Goal: Transaction & Acquisition: Purchase product/service

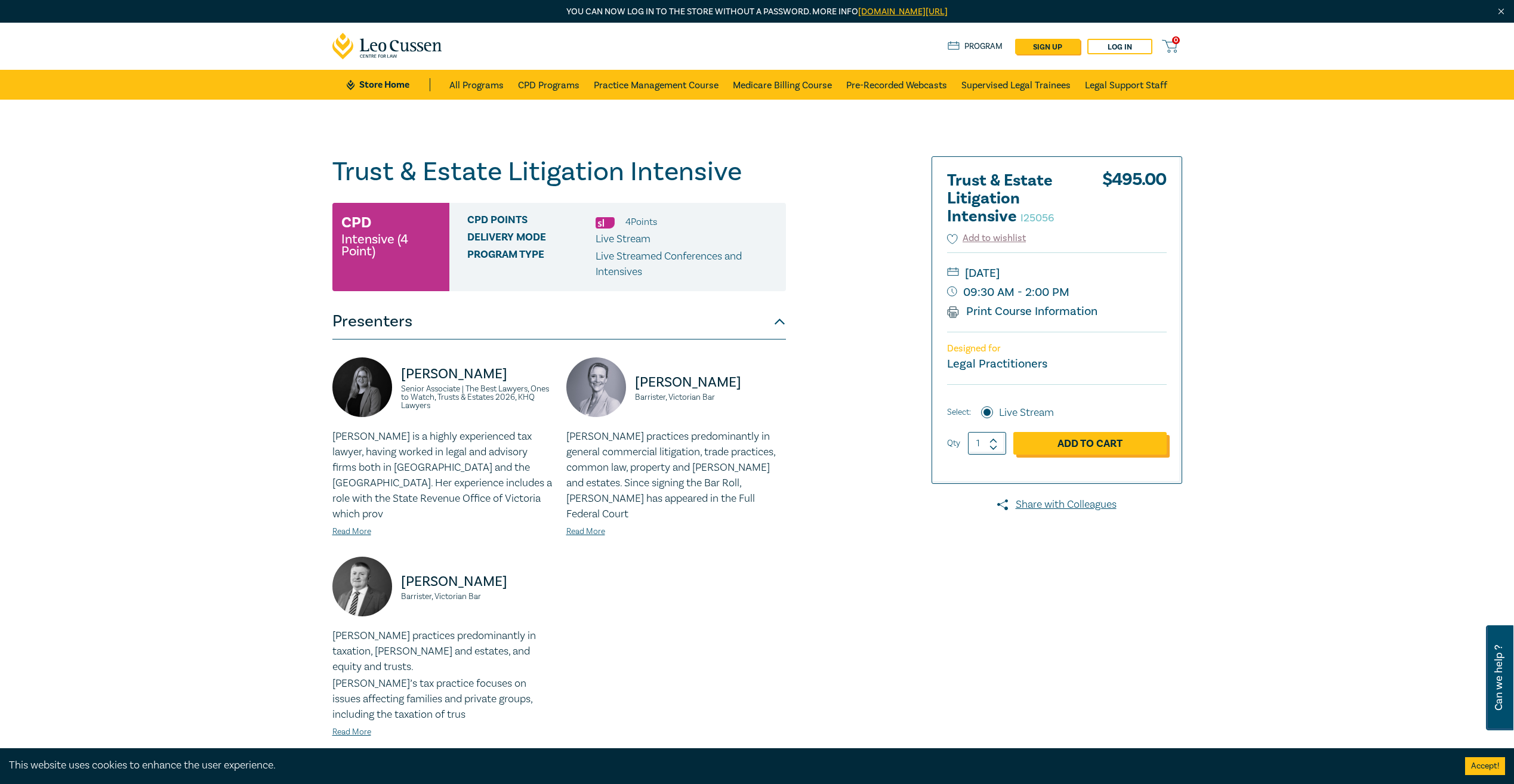
click at [1116, 438] on link "Add to Cart" at bounding box center [1090, 443] width 153 height 23
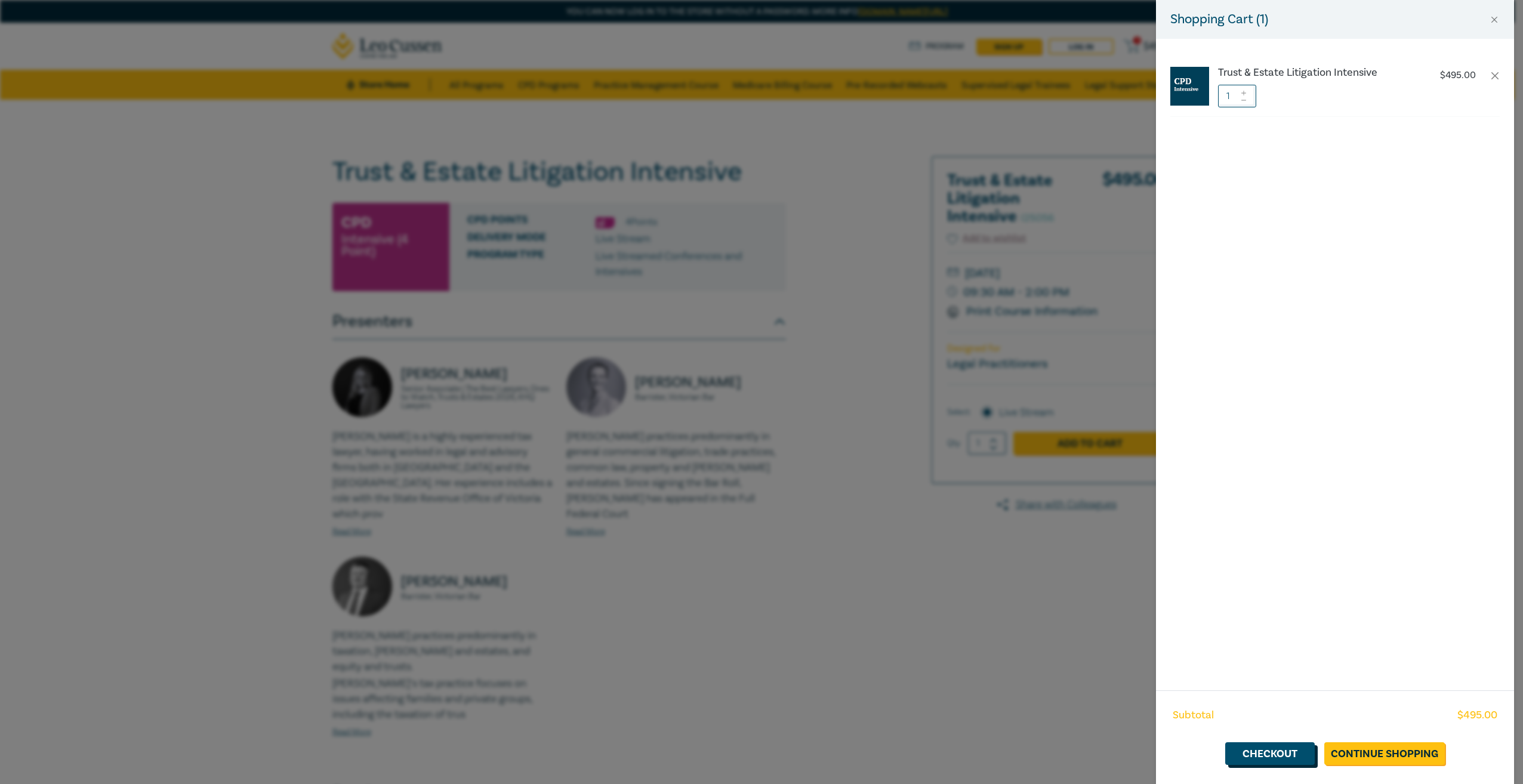
click at [1287, 758] on link "Checkout" at bounding box center [1270, 753] width 90 height 23
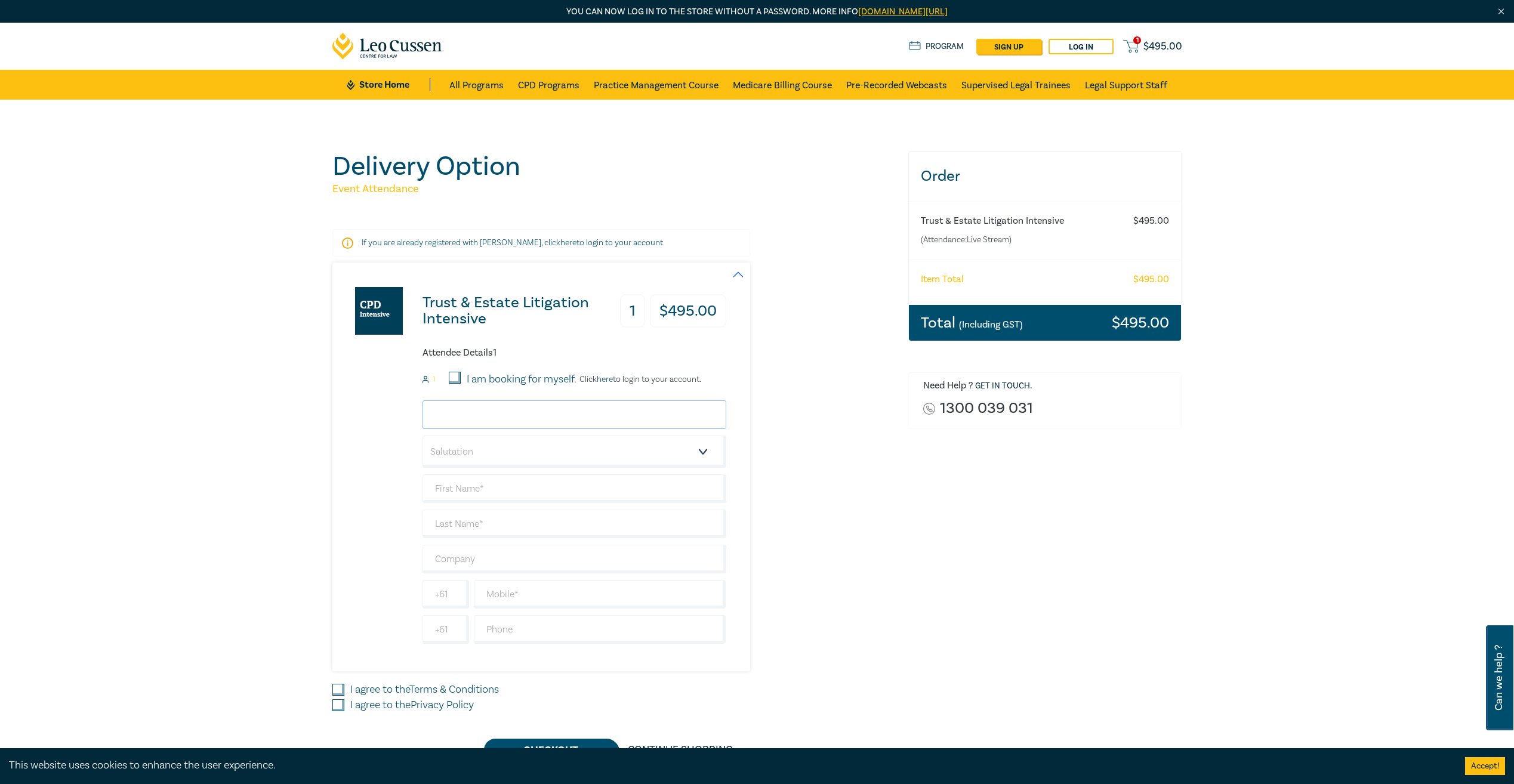
click at [468, 415] on input "email" at bounding box center [575, 415] width 304 height 28
type input "[EMAIL_ADDRESS][DOMAIN_NAME]"
type input "Peta"
type input "[PERSON_NAME]"
type input "BJT Legal"
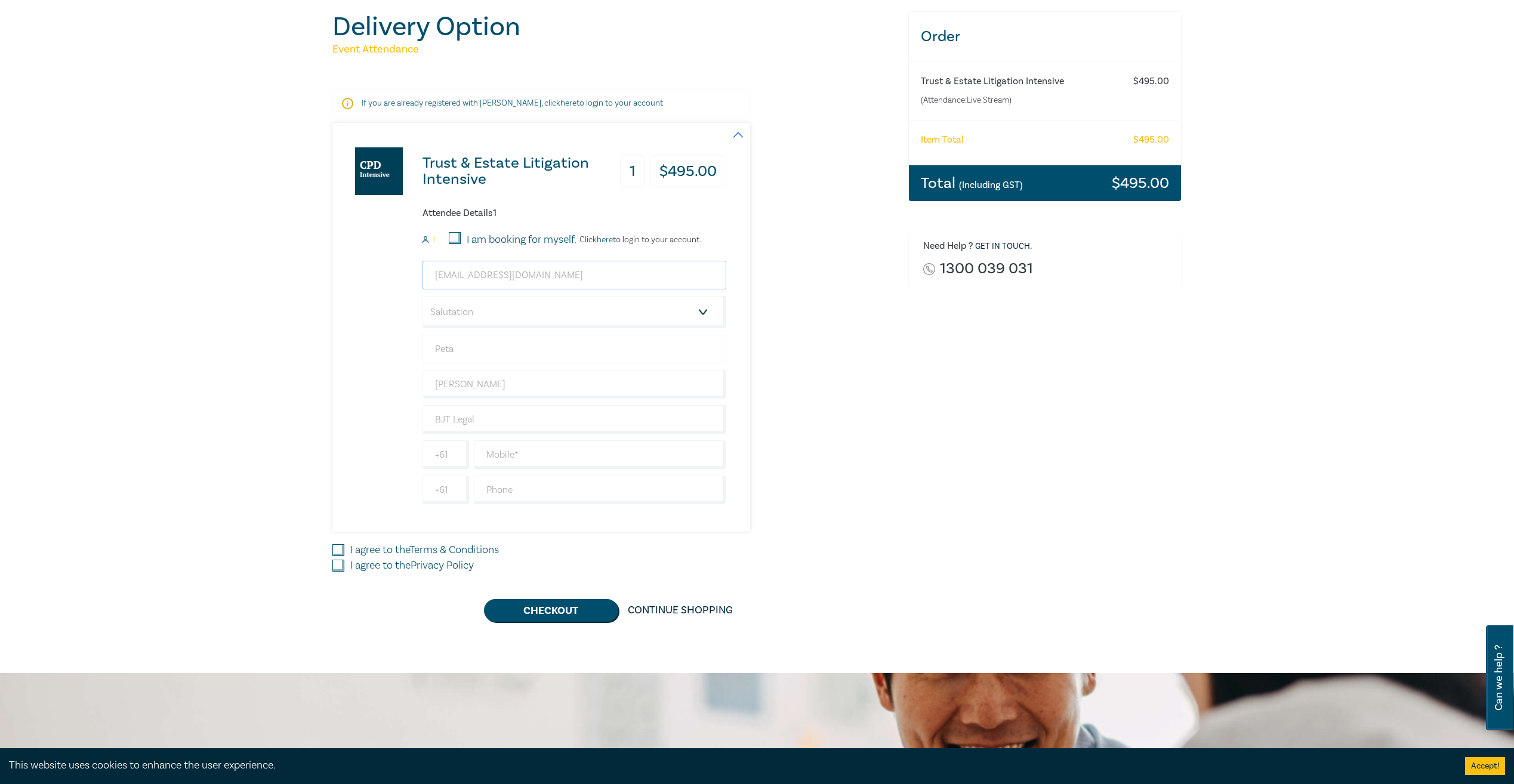
scroll to position [149, 0]
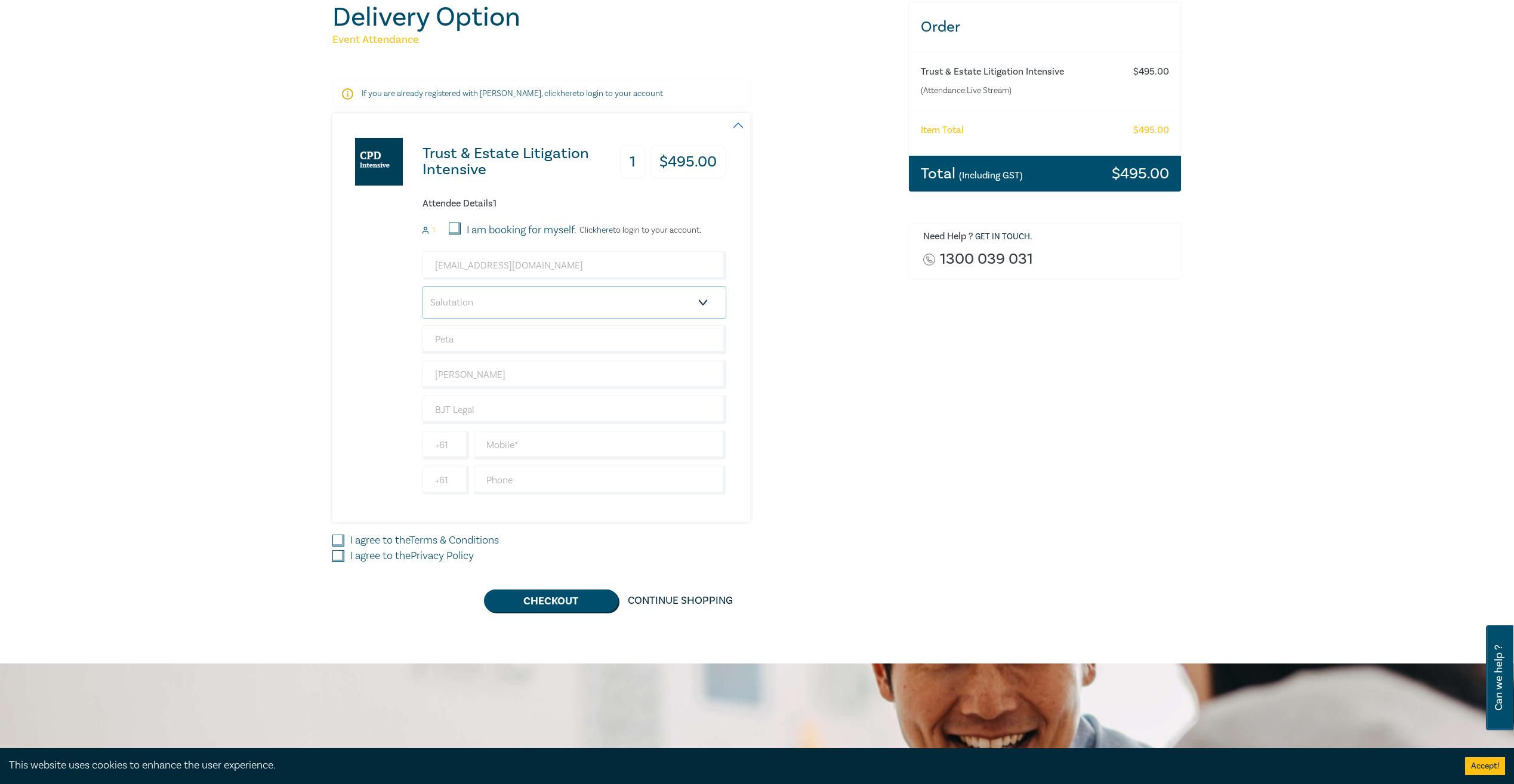
click at [478, 300] on select "Salutation Mr. Mrs. Ms. Miss Dr. Prof. Other" at bounding box center [575, 302] width 304 height 32
select select "Mrs."
click at [423, 286] on select "Salutation Mr. Mrs. Ms. Miss Dr. Prof. Other" at bounding box center [575, 302] width 304 height 32
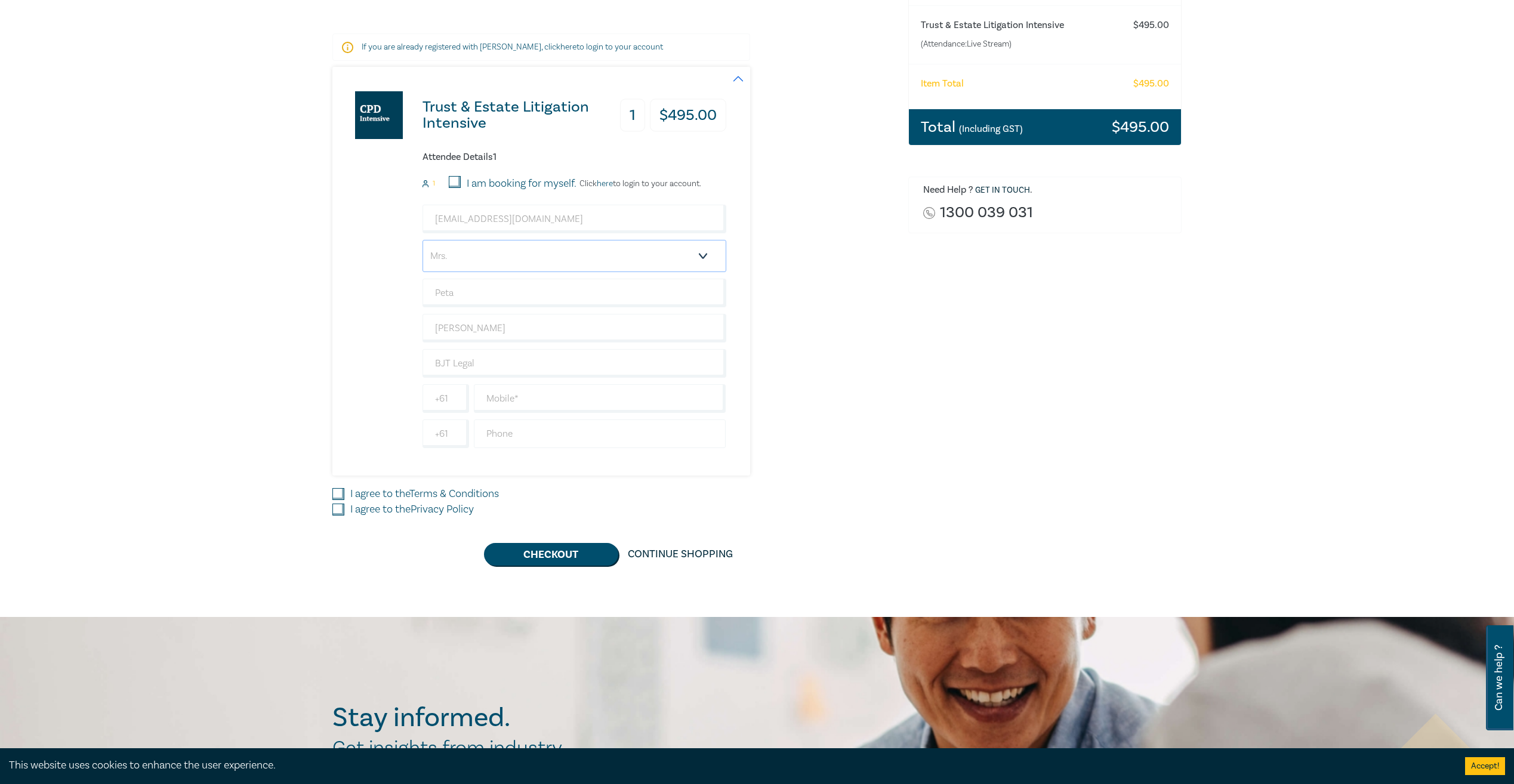
scroll to position [209, 0]
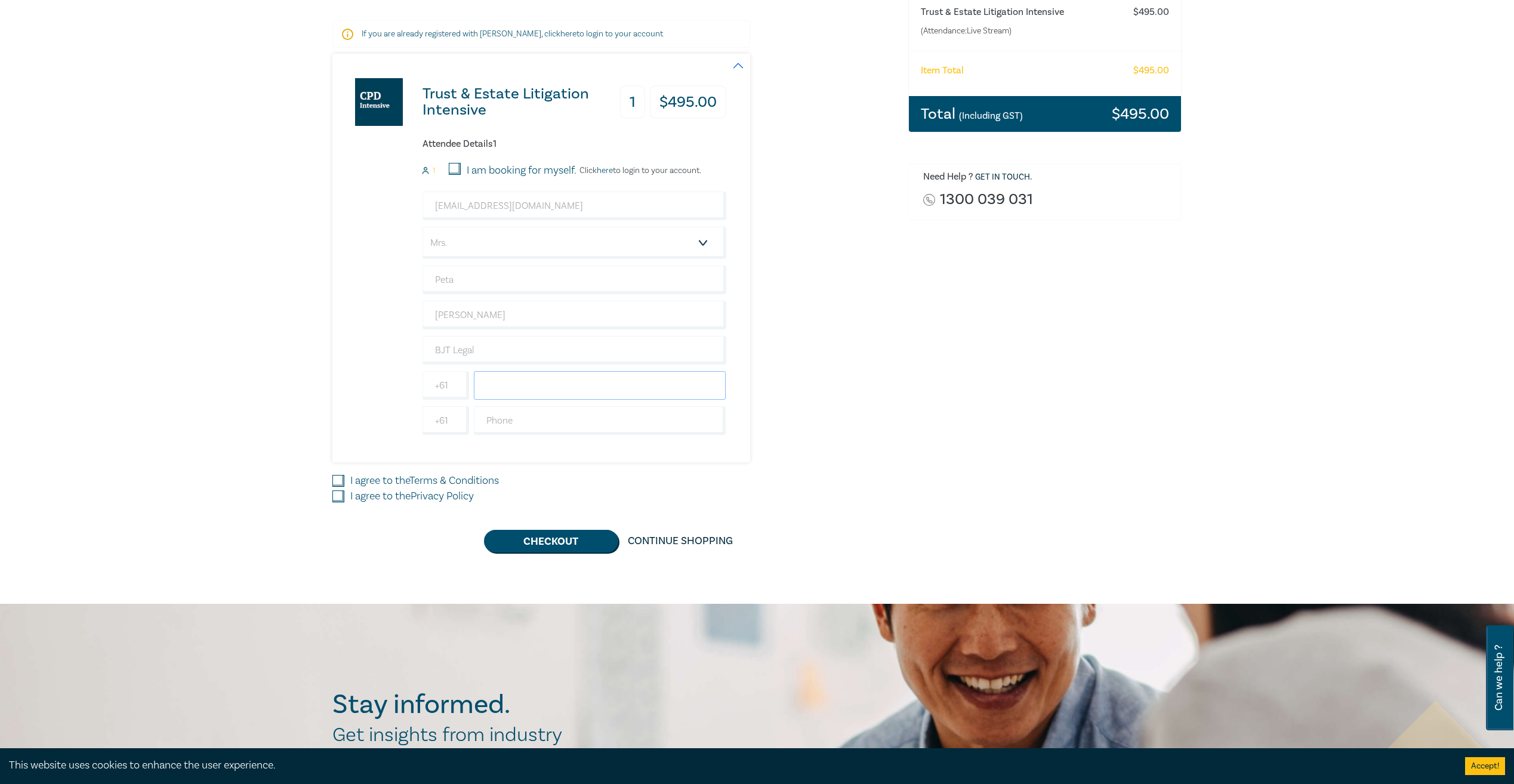
click at [506, 391] on input "text" at bounding box center [600, 385] width 252 height 28
type input "0434145564"
click at [513, 426] on input "text" at bounding box center [600, 420] width 252 height 28
type input "0353338888"
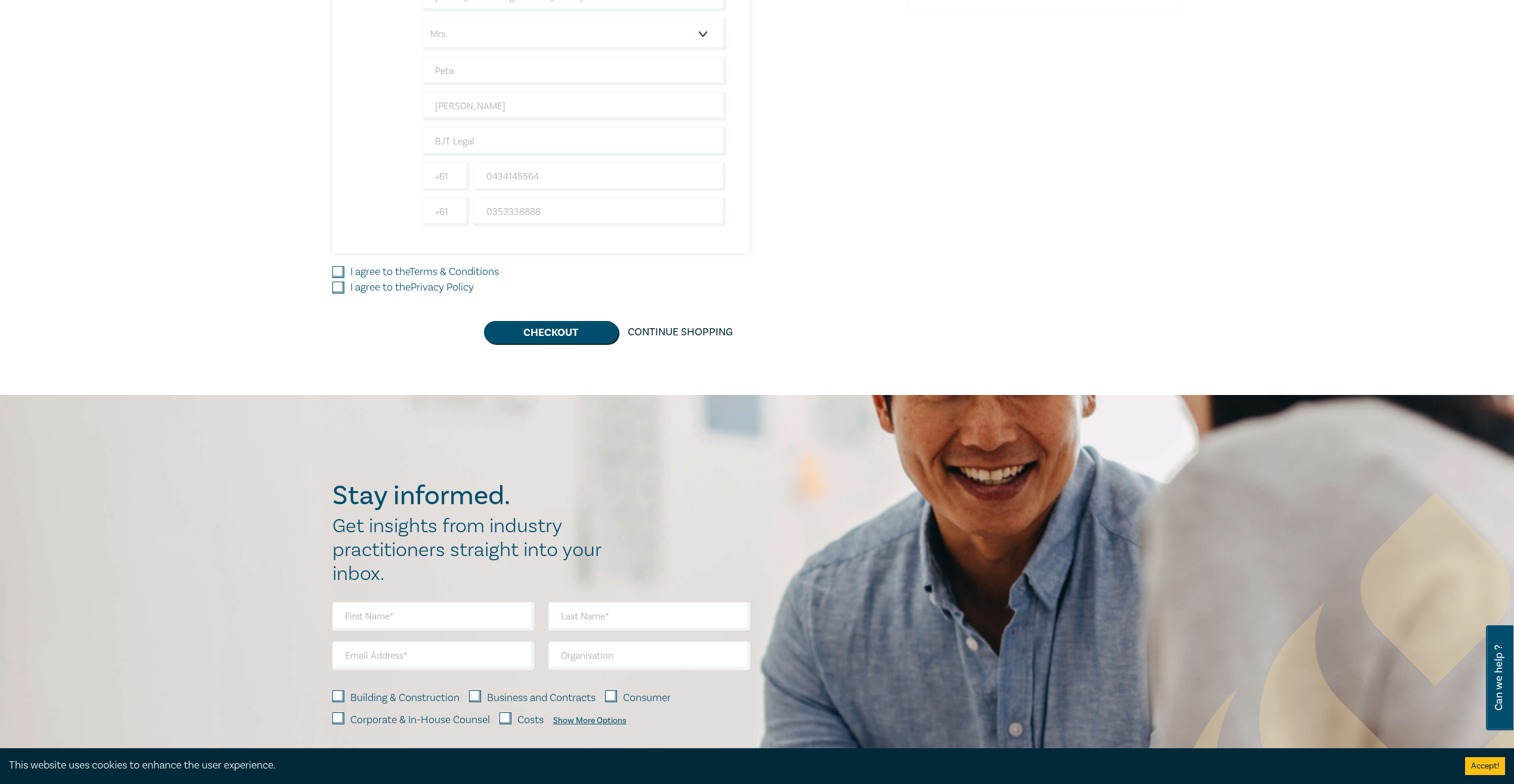
click at [338, 275] on input "I agree to the Terms & Conditions" at bounding box center [338, 272] width 12 height 12
checkbox input "true"
click at [341, 285] on input "I agree to the Privacy Policy" at bounding box center [338, 287] width 12 height 12
checkbox input "true"
click at [531, 337] on button "Checkout" at bounding box center [551, 332] width 134 height 23
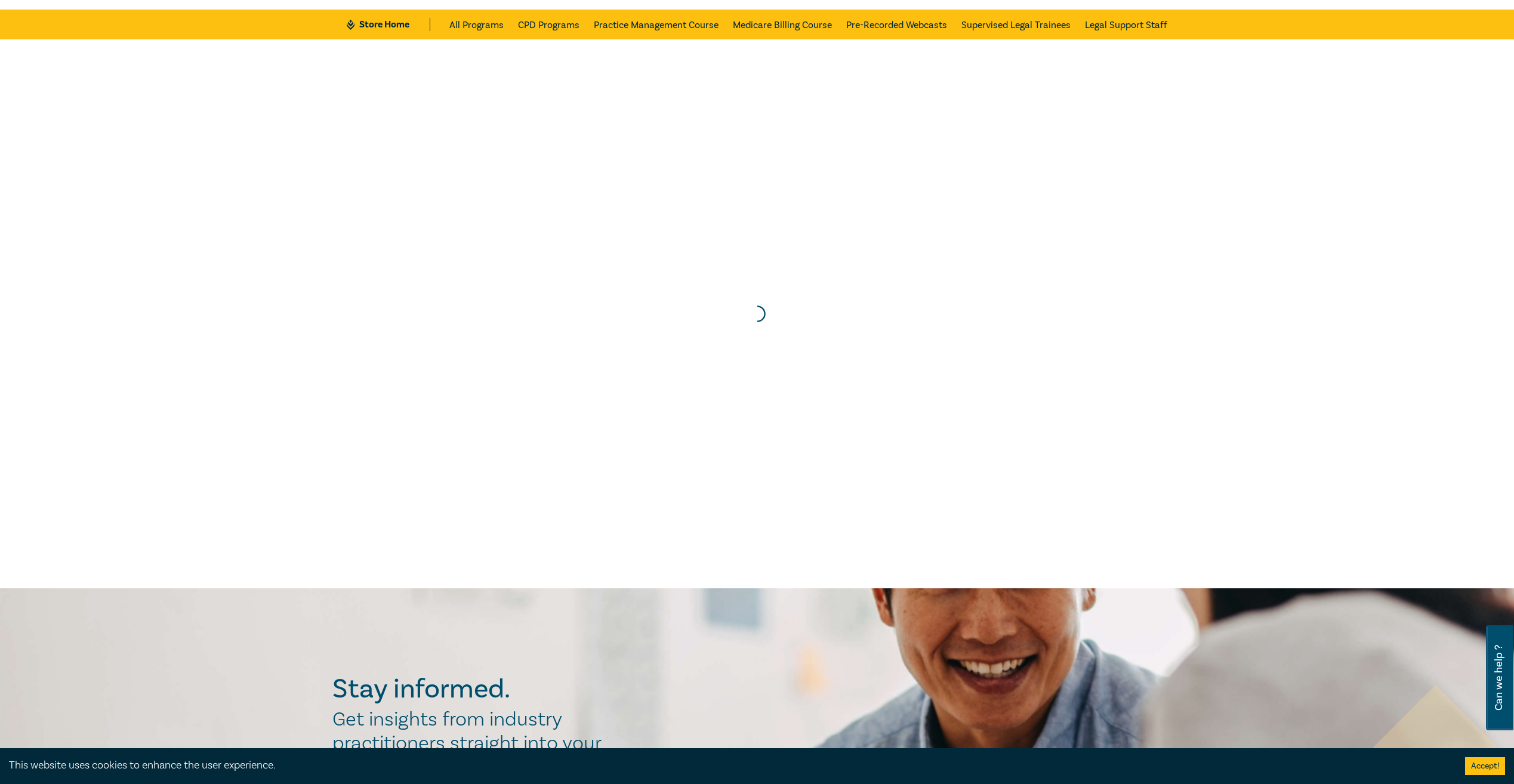
scroll to position [59, 0]
